Goal: Information Seeking & Learning: Learn about a topic

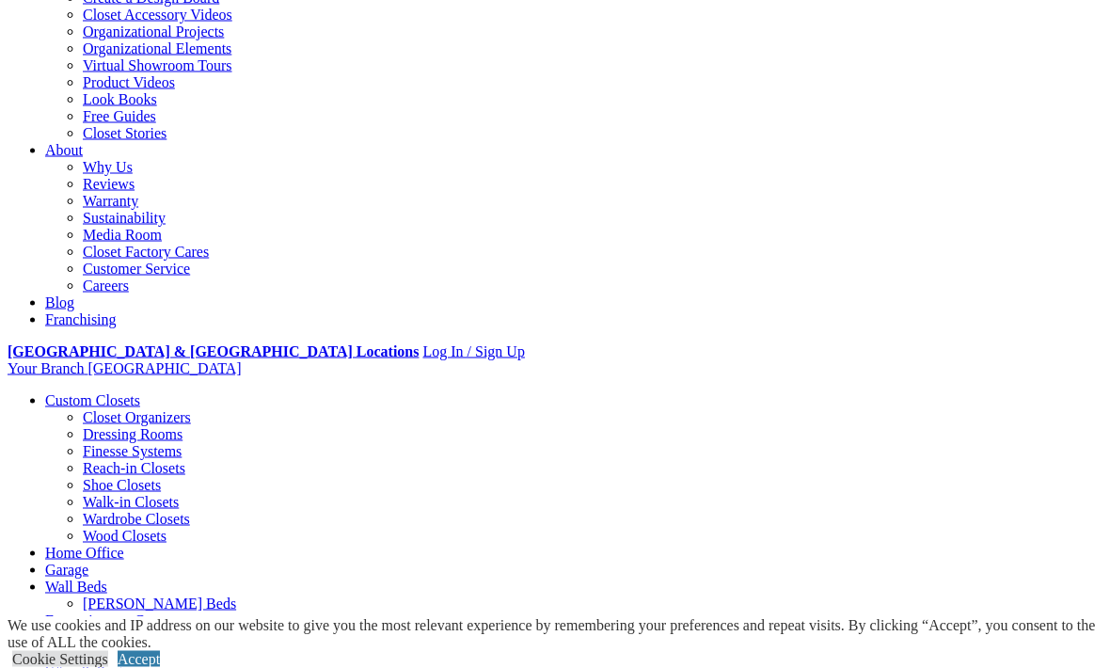
scroll to position [386, 0]
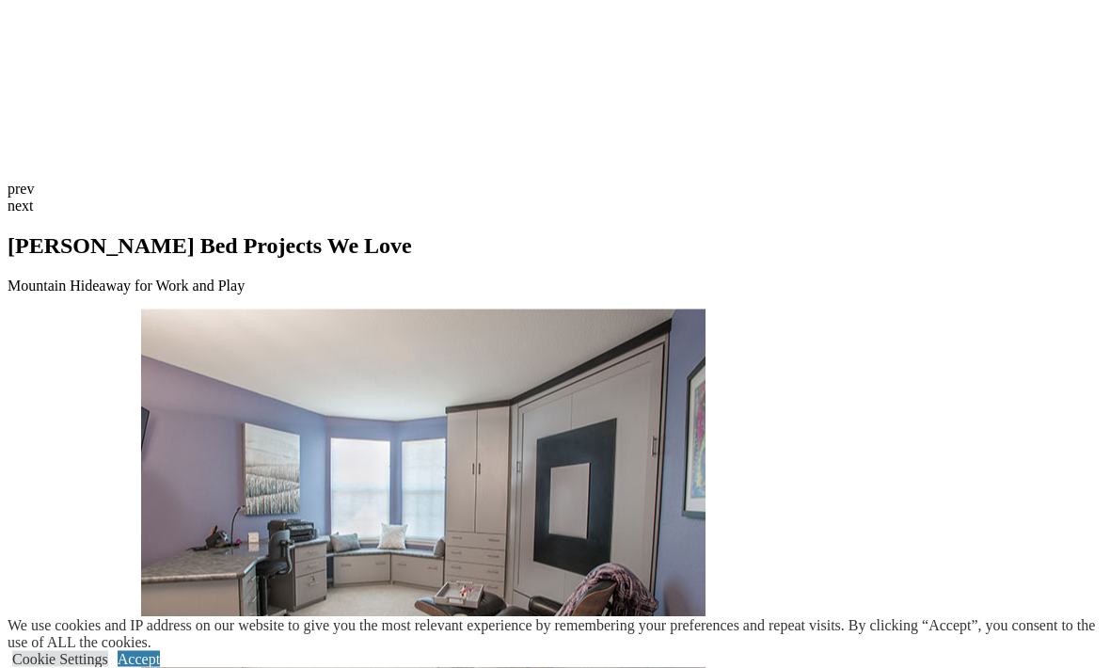
scroll to position [4802, 0]
